Goal: Ask a question

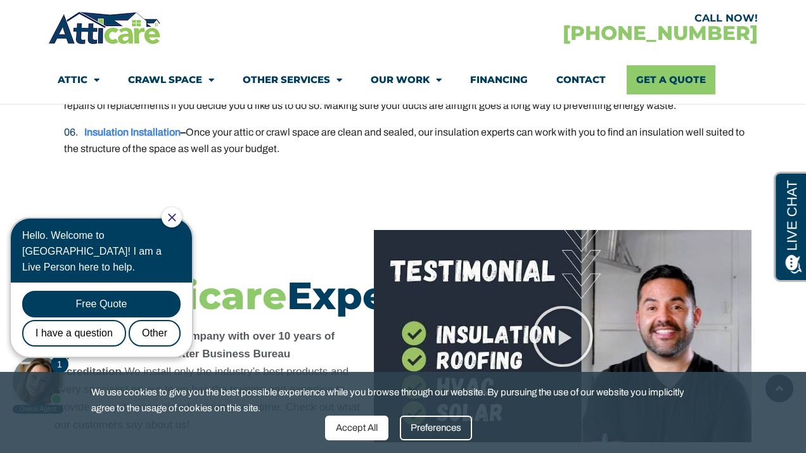
scroll to position [2765, 0]
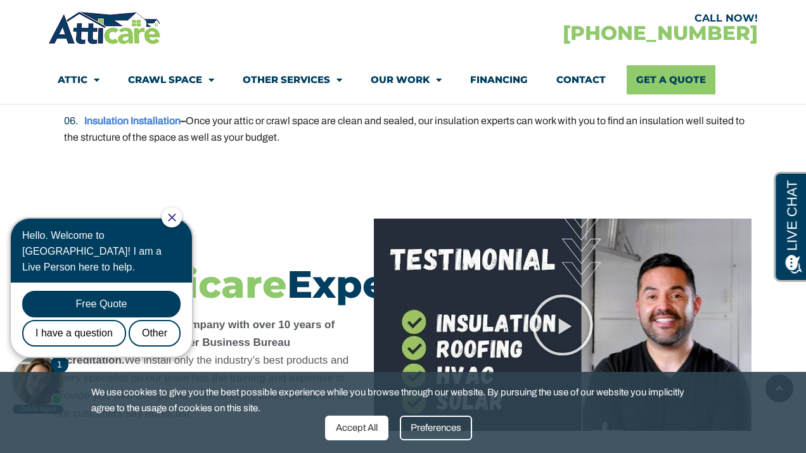
click at [343, 432] on div "Accept All" at bounding box center [356, 428] width 63 height 25
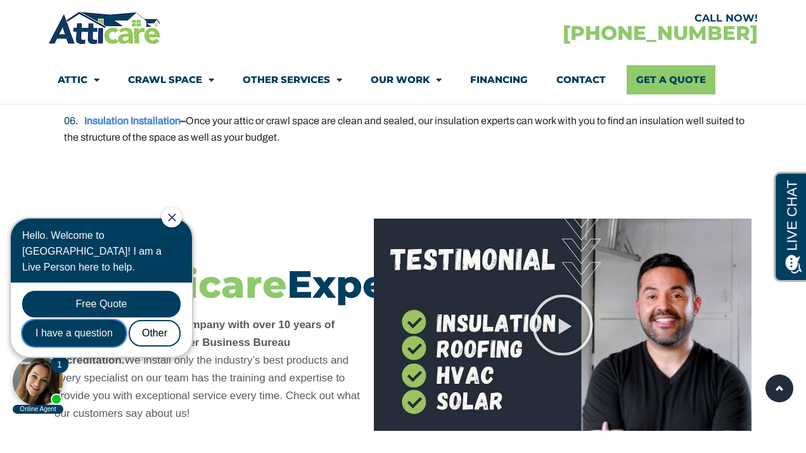
click at [106, 320] on div "I have a question" at bounding box center [74, 333] width 104 height 27
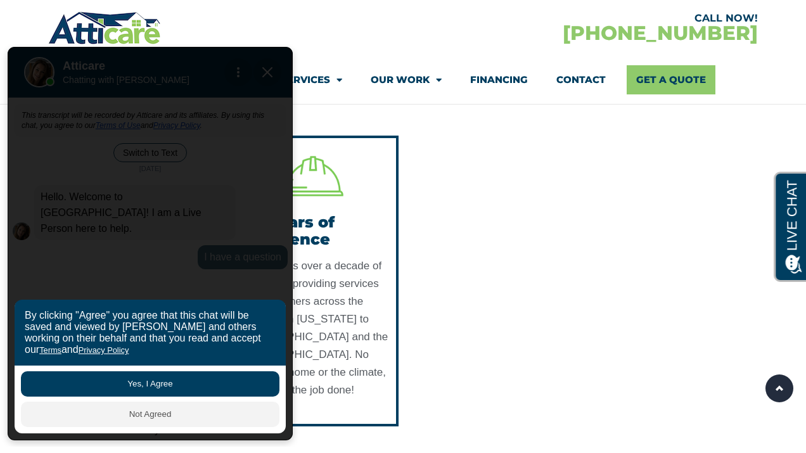
scroll to position [3129, 0]
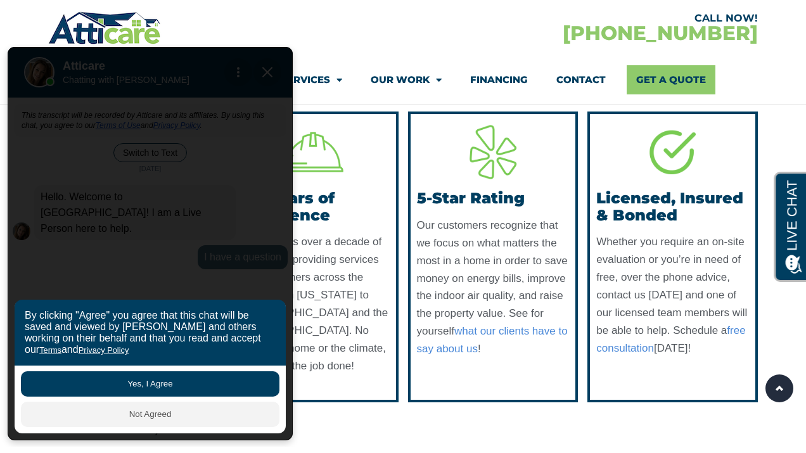
click at [122, 382] on button "Yes, I Agree" at bounding box center [150, 383] width 259 height 25
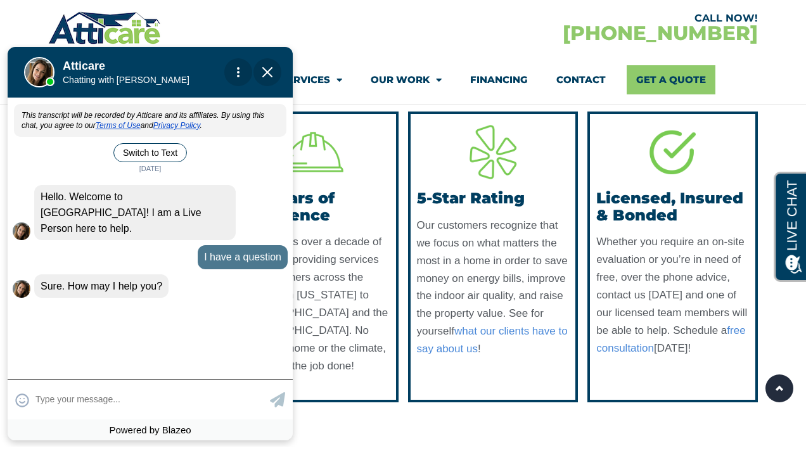
click at [94, 401] on textarea at bounding box center [150, 399] width 231 height 25
type input "Do you service San Jose Califo"
type textarea "Do you service San Jose California?"
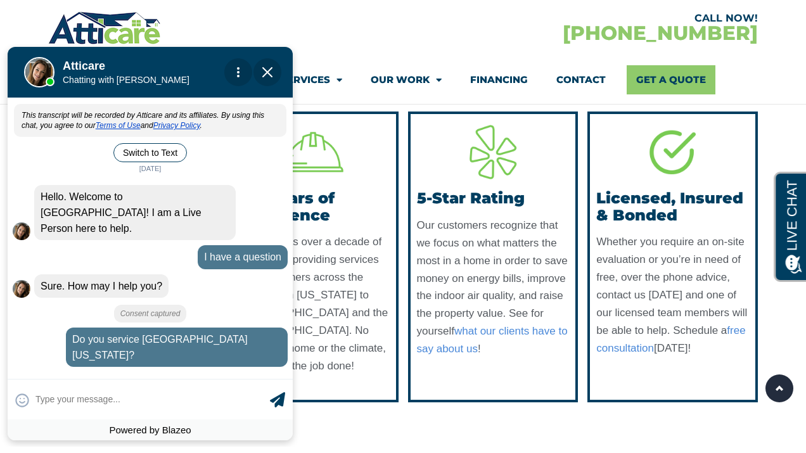
click at [94, 401] on textarea at bounding box center [150, 399] width 231 height 25
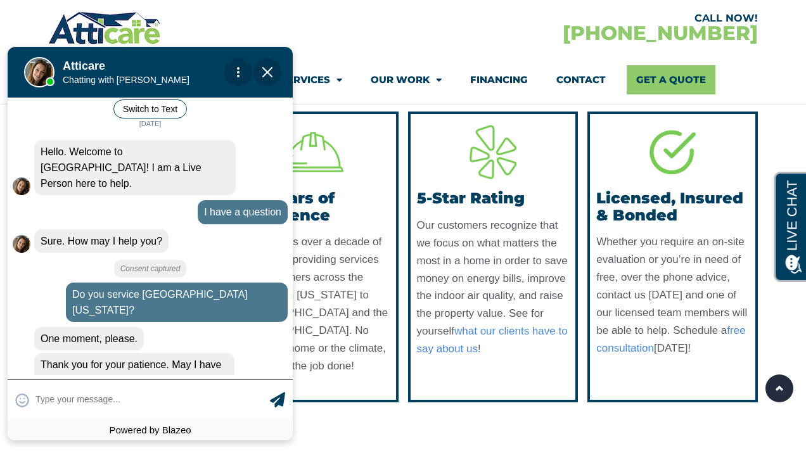
scroll to position [71, 0]
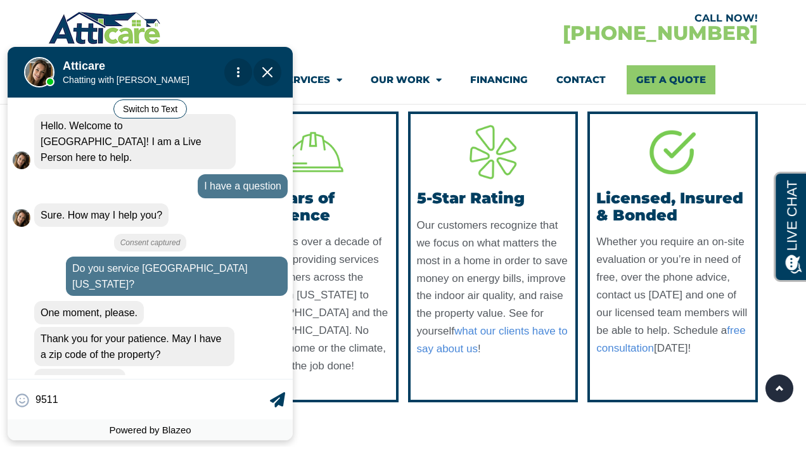
type input "95117"
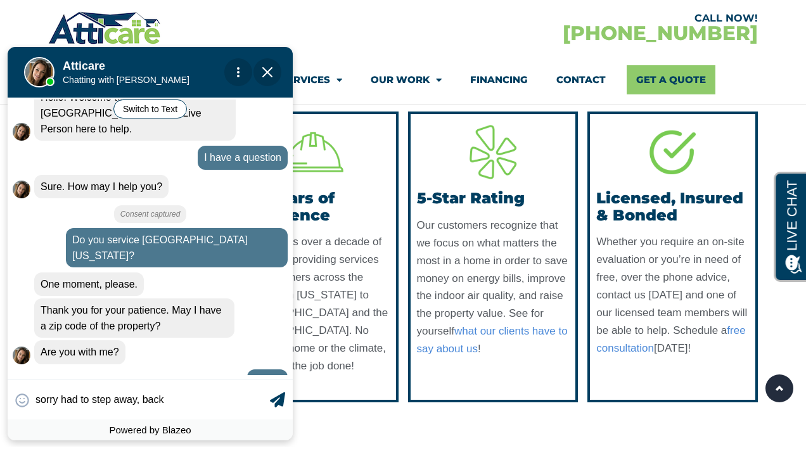
type input "sorry had to step away, back"
type textarea "sorry had to step away, back"
type input "sorry had to step away, back n"
type textarea "sorry had to step away, back now"
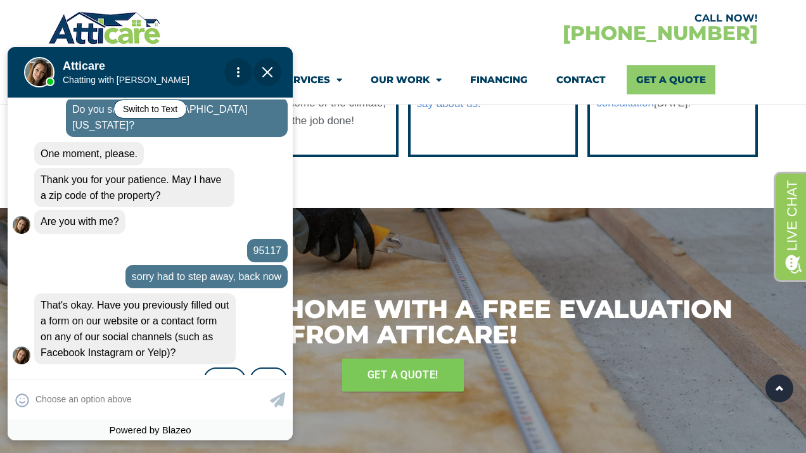
scroll to position [231, 0]
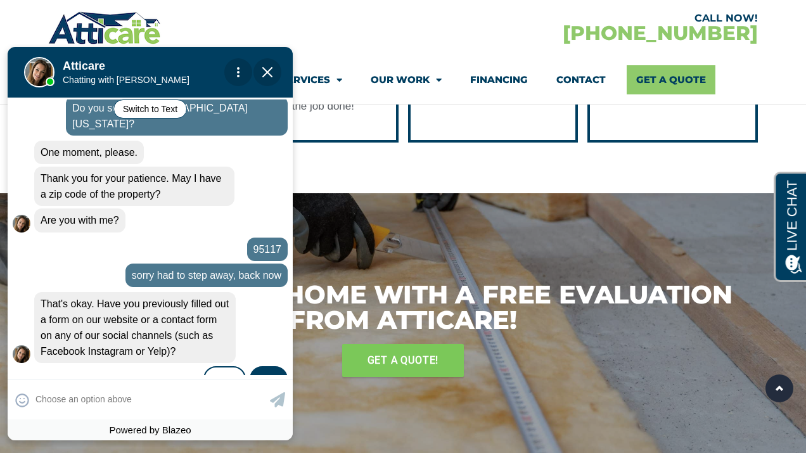
click at [257, 366] on div "No" at bounding box center [269, 379] width 38 height 27
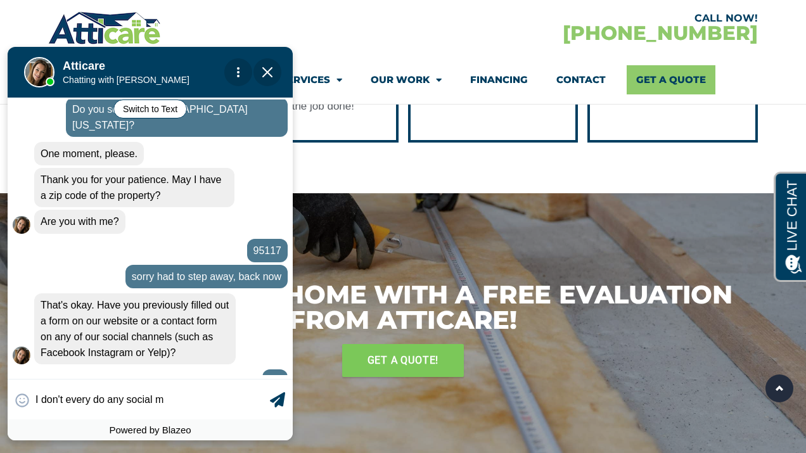
type input "I don't every do any social me"
type textarea "I don't every do any social media"
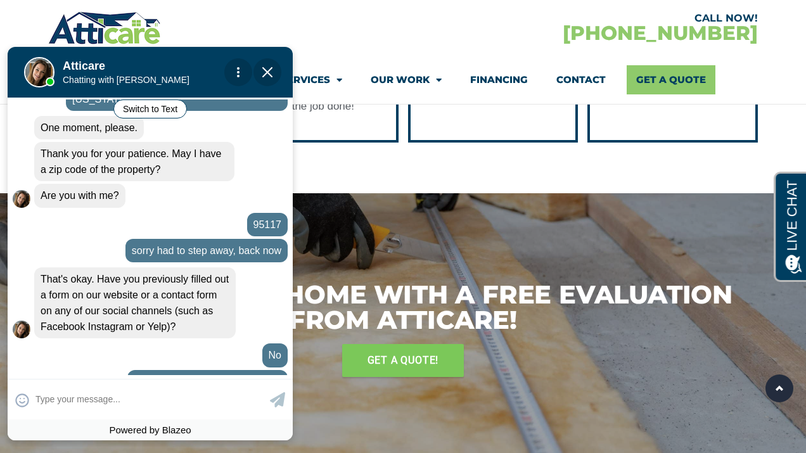
scroll to position [300, 0]
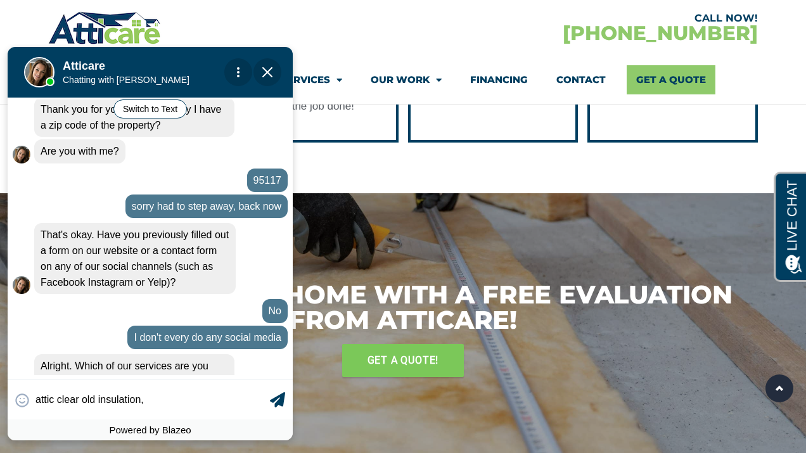
type input "attic clear old insulation, p"
type textarea "attic clear old insulation, p"
type input "attic clear old insulation, pe"
type textarea "attic clear old insulation,"
type input "attic clear old insulation, se"
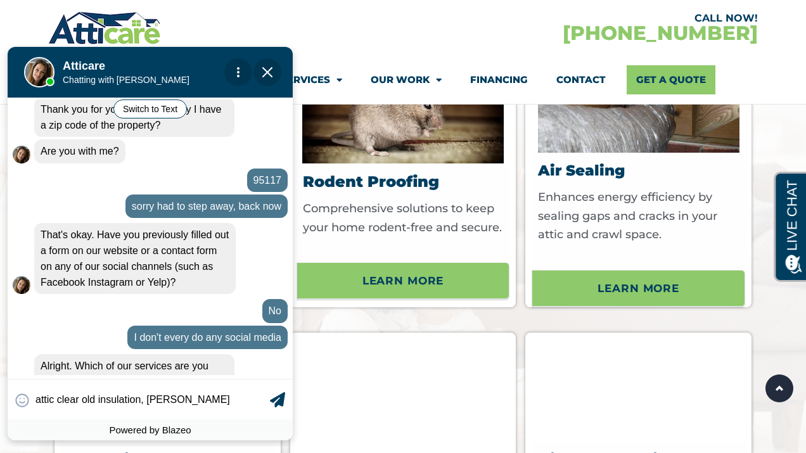
scroll to position [3908, 0]
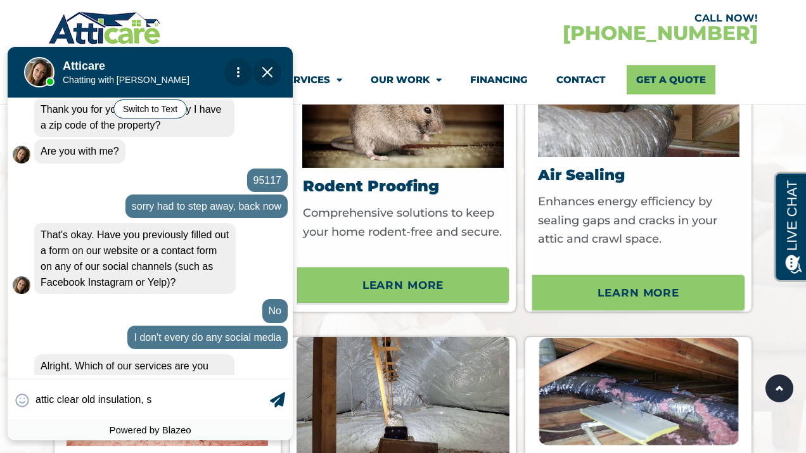
type textarea "attic clear old insulation,"
type input "attic clear old insulation, ro"
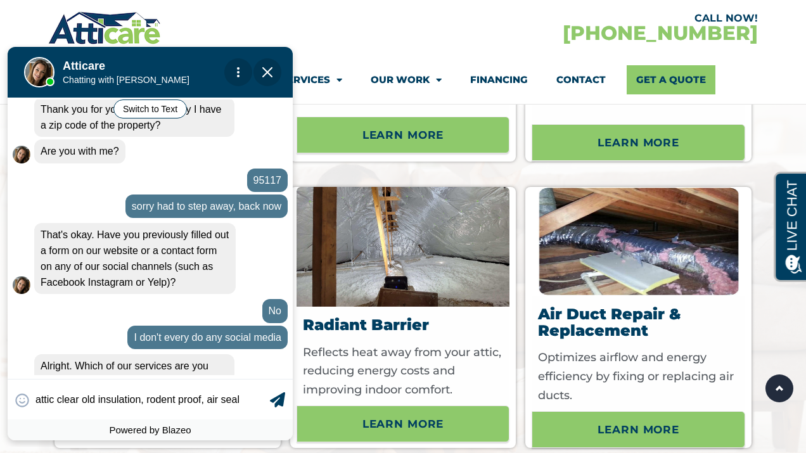
scroll to position [4056, 0]
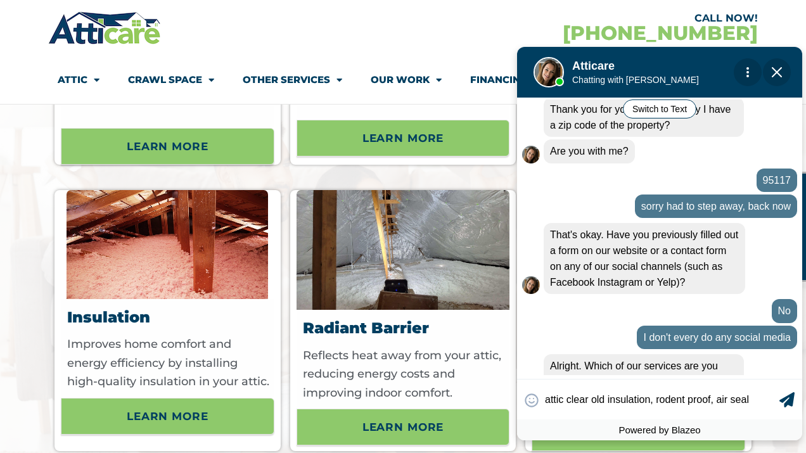
drag, startPoint x: 197, startPoint y: 61, endPoint x: 707, endPoint y: 62, distance: 509.6
click at [707, 62] on div at bounding box center [655, 69] width 177 height 51
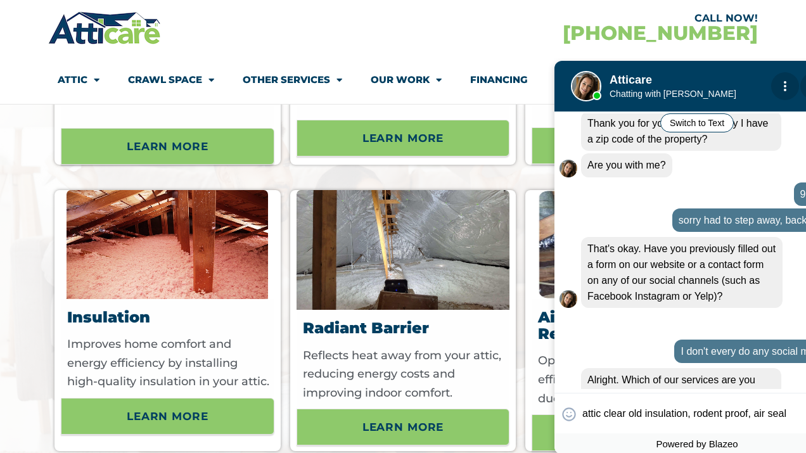
drag, startPoint x: 697, startPoint y: 63, endPoint x: 735, endPoint y: 75, distance: 39.3
click at [735, 75] on div at bounding box center [692, 83] width 177 height 51
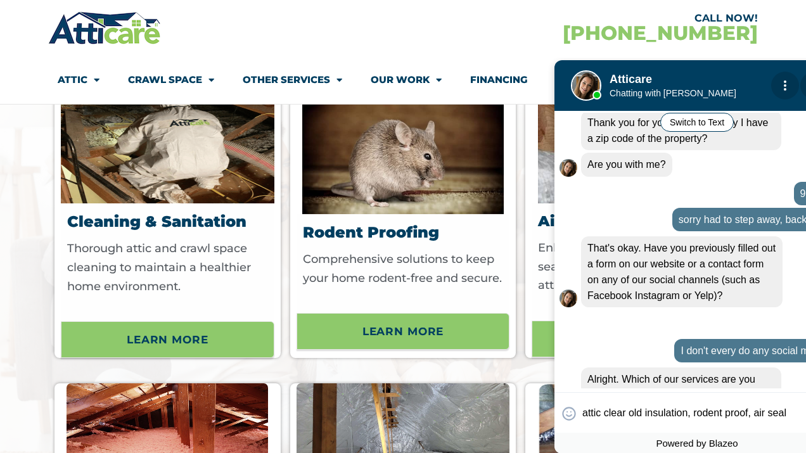
scroll to position [3862, 0]
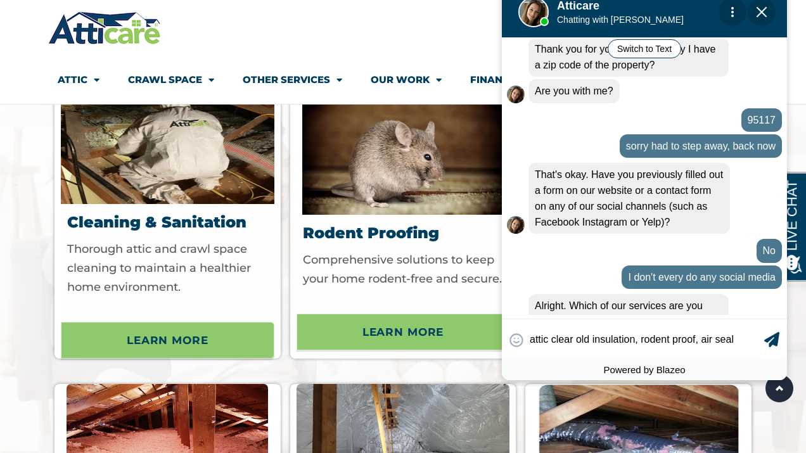
drag, startPoint x: 714, startPoint y: 74, endPoint x: 661, endPoint y: 1, distance: 89.9
click at [661, 1] on div at bounding box center [639, 9] width 177 height 51
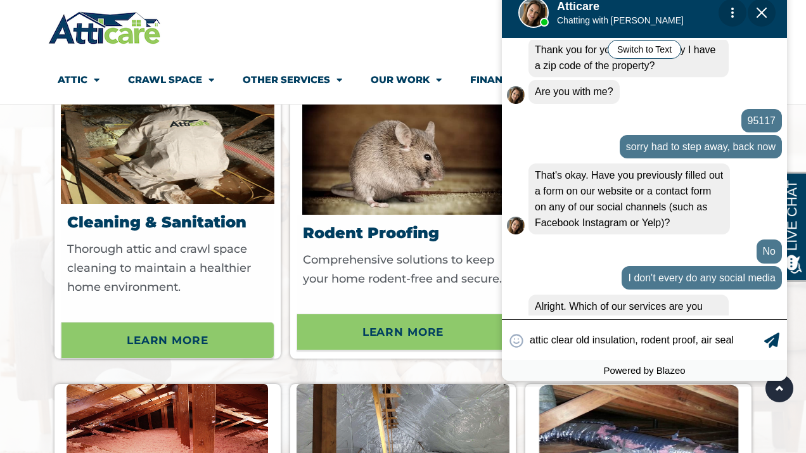
click at [640, 342] on textarea "attic clear old insulation, rodent proof, air seal" at bounding box center [645, 340] width 231 height 25
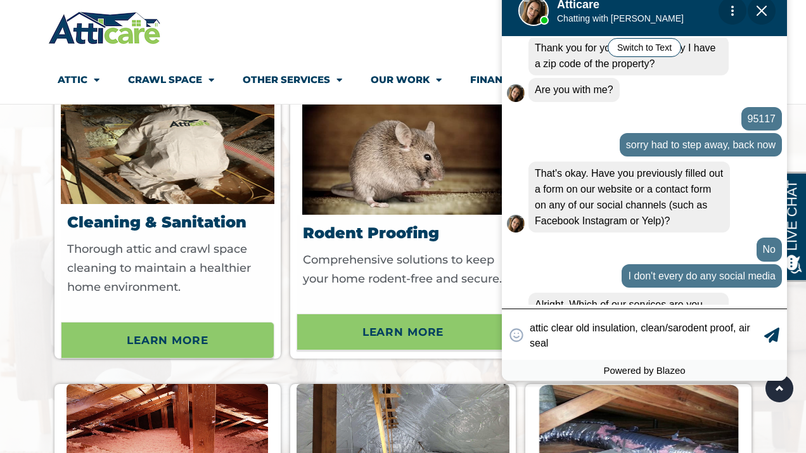
scroll to position [309, 0]
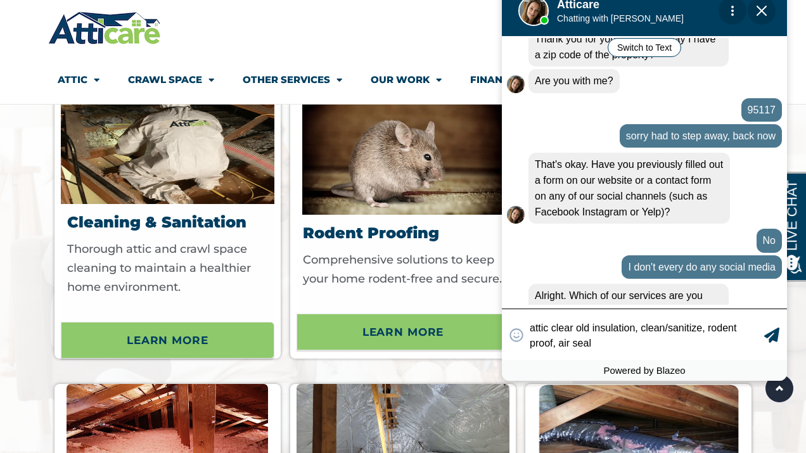
click at [609, 342] on textarea "attic clear old insulation, clean/sanitize, rodent proof, air seal" at bounding box center [645, 335] width 231 height 28
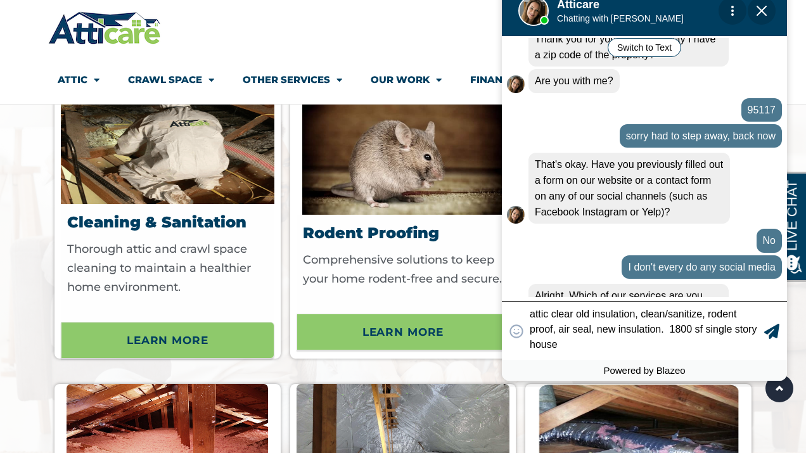
scroll to position [317, 0]
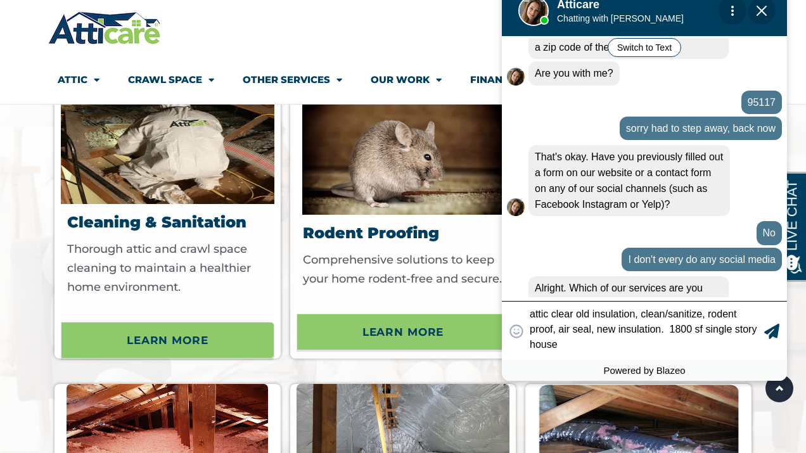
type textarea "attic clear old insulation, clean/sanitize, rodent proof, air seal, new insulat…"
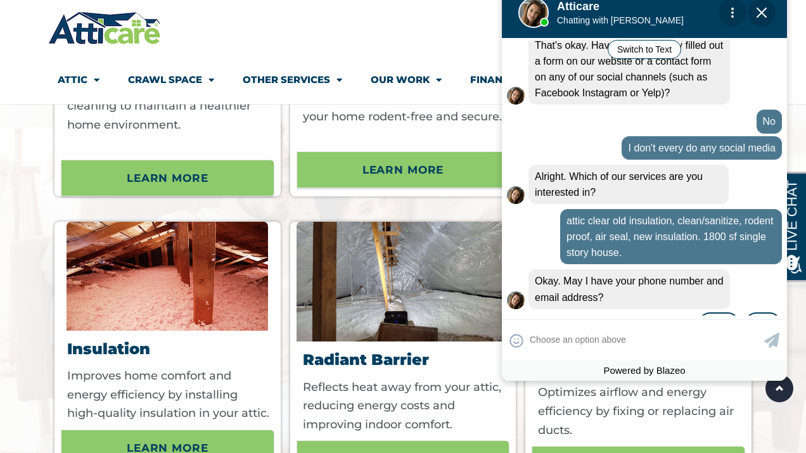
scroll to position [435, 0]
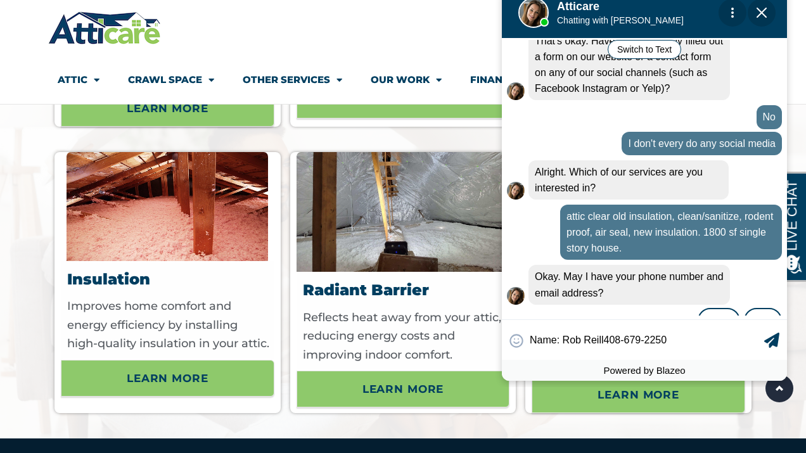
type input "Name: Rob Reilly408-679-2250"
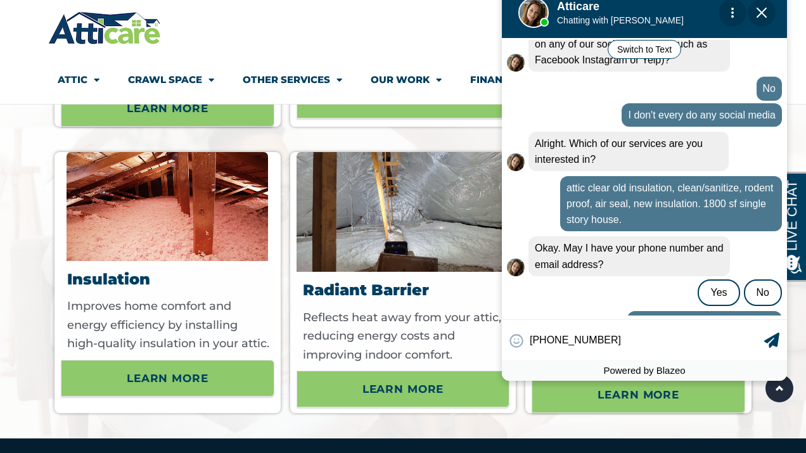
type input "408-679-2250"
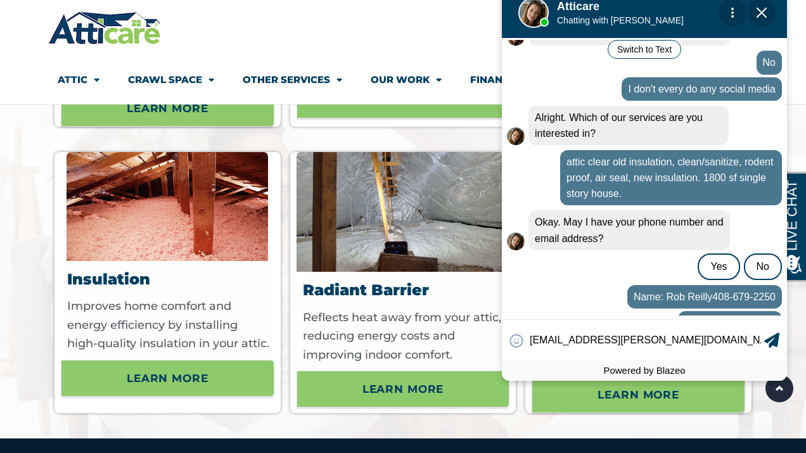
type input "rob.reilly@gmail.com"
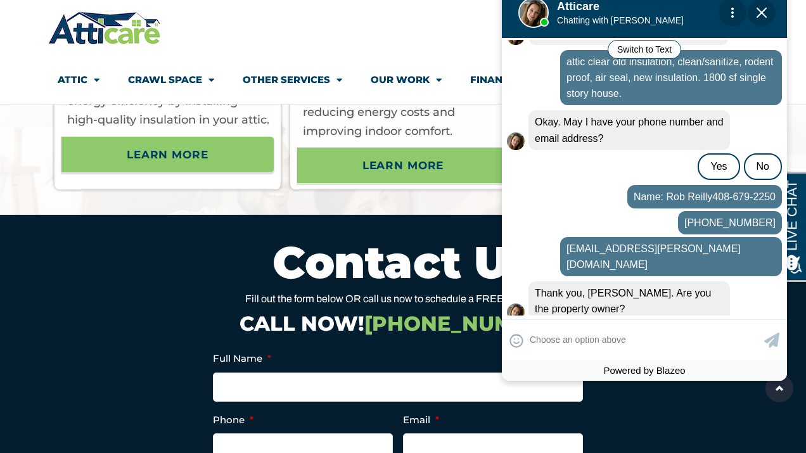
scroll to position [4326, 0]
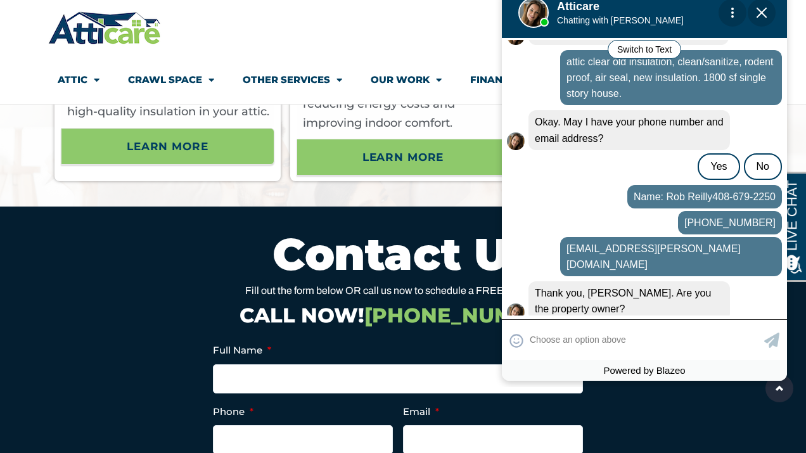
click at [588, 340] on div "😀 😁 😂 😃 😄 😅 😆 😇 😈 😉 😊 😋 😌 😍 😎 😏 😐 😑 😒 😓 😔 😕 😖 😗 😘 😛 😝 😞 😟 😠 😡 😢 😣 😤 😥 😦" at bounding box center [644, 339] width 285 height 41
type input "yes"
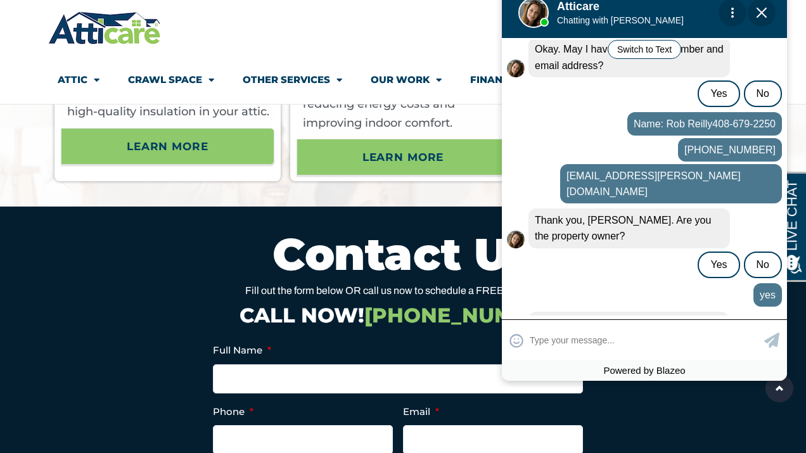
scroll to position [662, 0]
type input "sure"
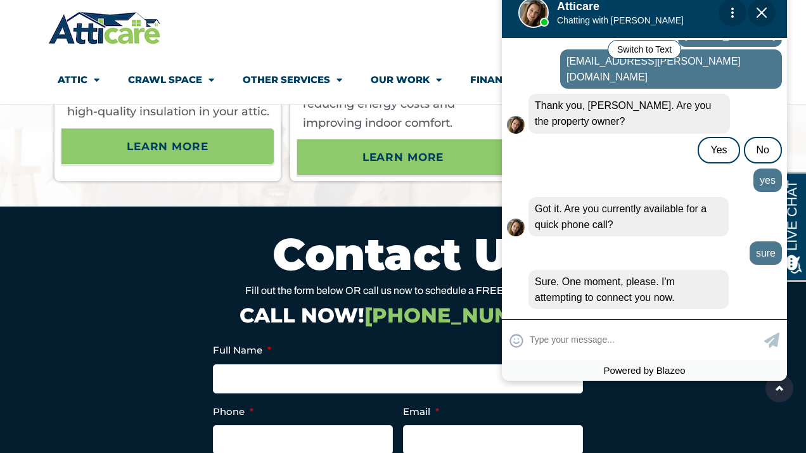
scroll to position [819, 0]
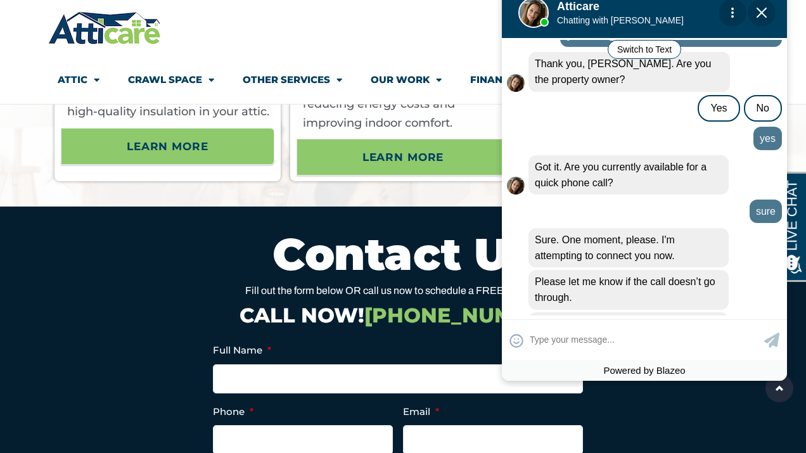
click at [197, 265] on h2 "Contact Us" at bounding box center [403, 254] width 697 height 44
click at [761, 16] on img "Close Chat" at bounding box center [762, 13] width 10 height 10
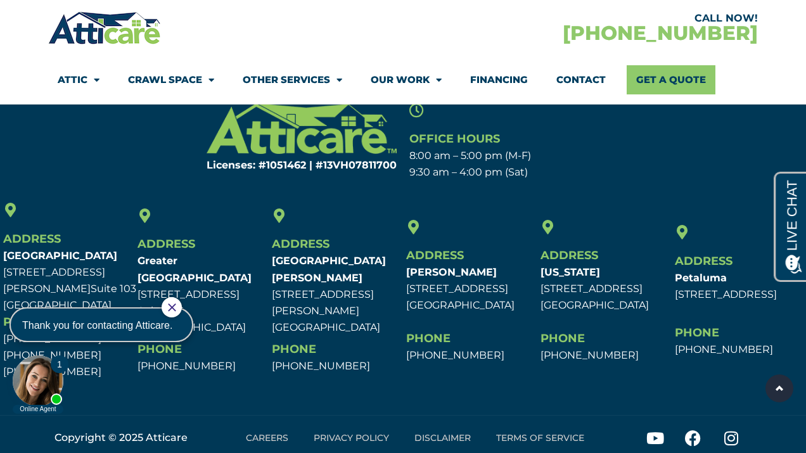
scroll to position [5610, 0]
